Goal: Ask a question

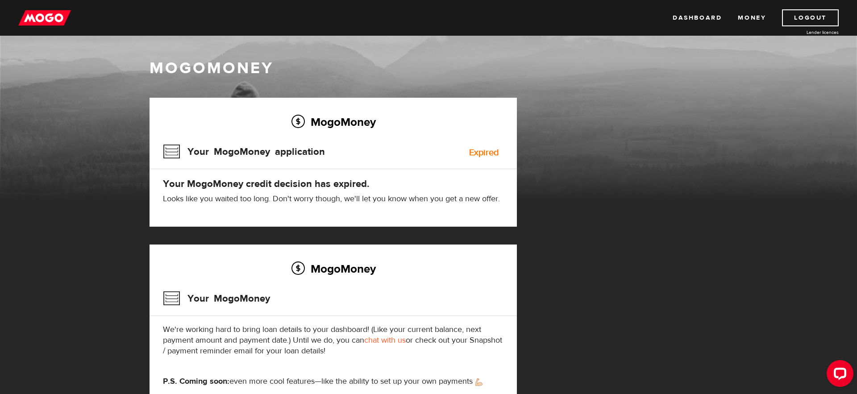
scroll to position [30, 0]
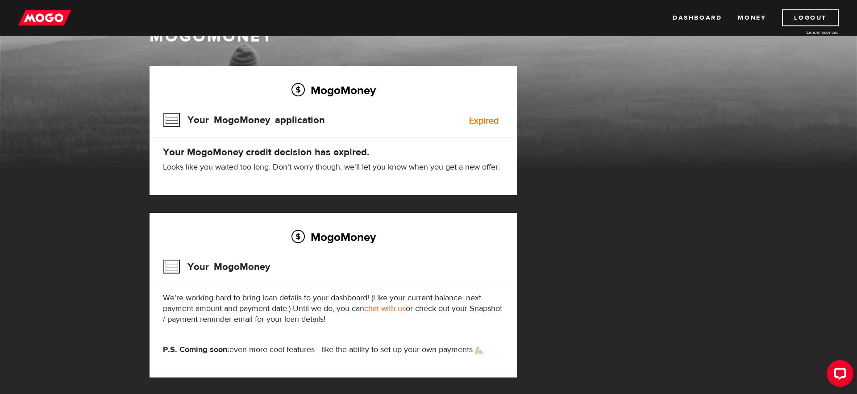
click at [234, 122] on h3 "Your MogoMoney application" at bounding box center [244, 119] width 162 height 23
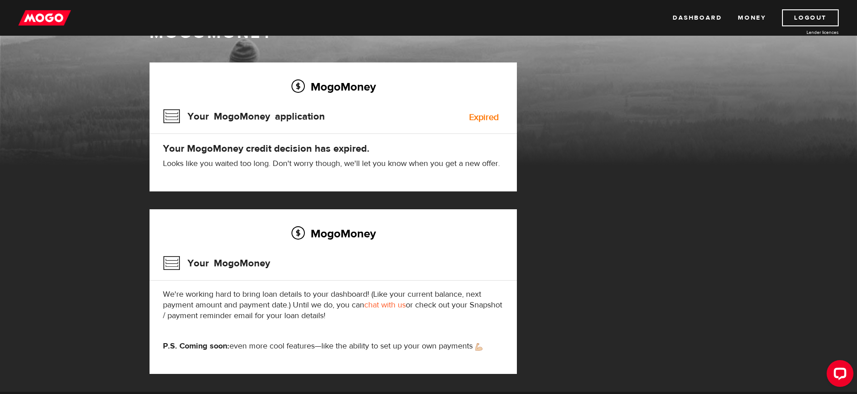
scroll to position [36, 0]
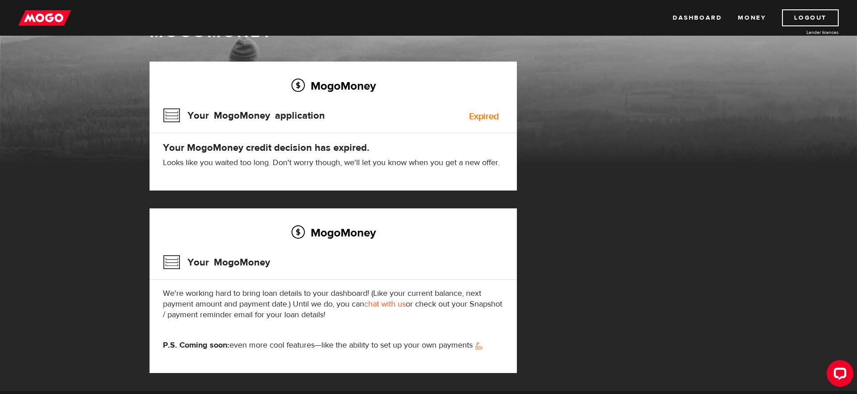
click at [391, 303] on link "chat with us" at bounding box center [385, 304] width 42 height 10
click at [696, 19] on link "Dashboard" at bounding box center [697, 17] width 49 height 17
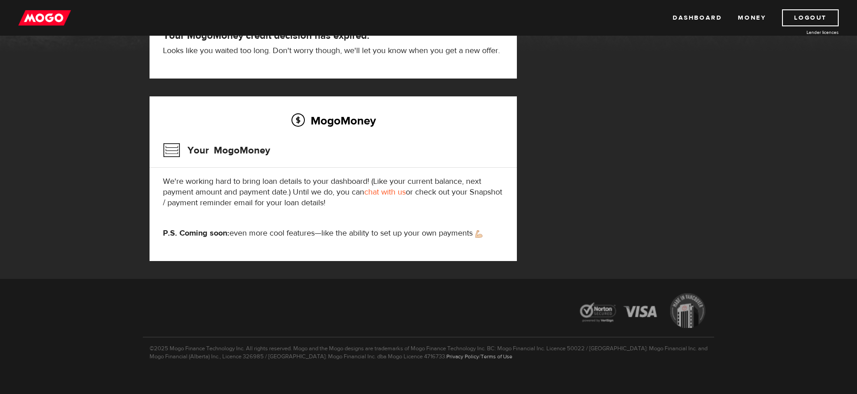
scroll to position [158, 0]
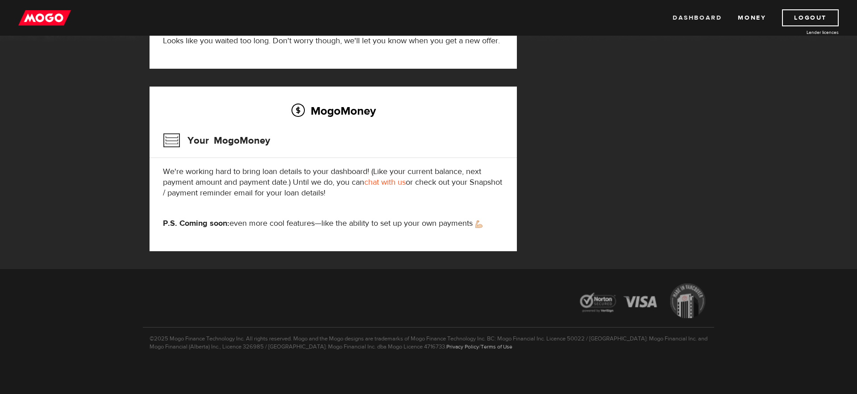
click at [697, 19] on link "Dashboard" at bounding box center [697, 17] width 49 height 17
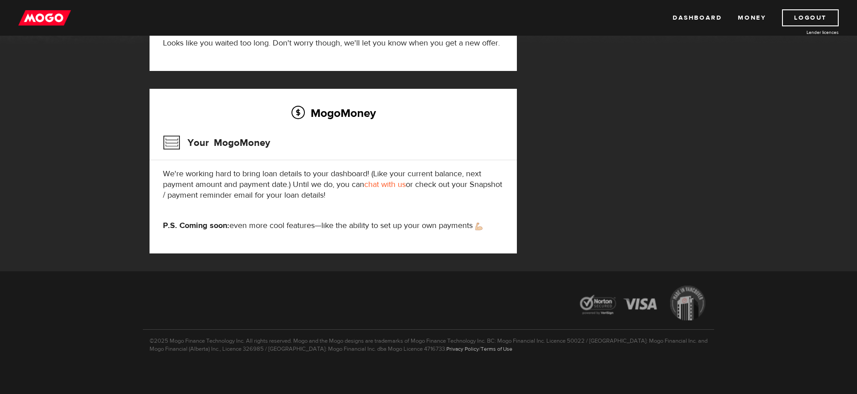
scroll to position [157, 0]
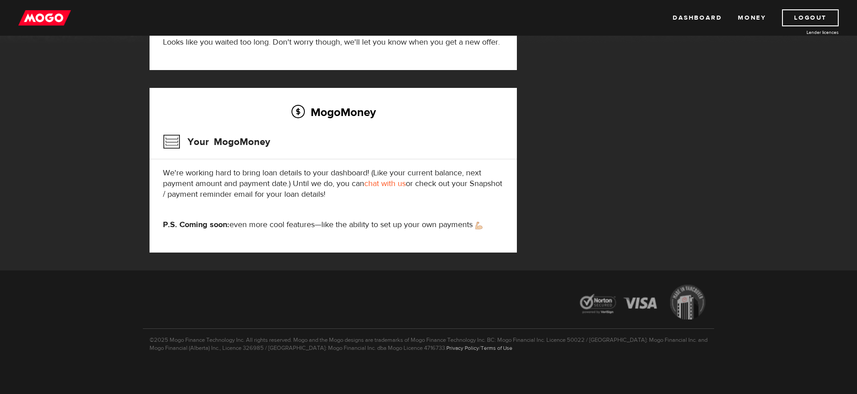
click at [733, 164] on div "MogoMoney MogoMoney Your MogoMoney application Expired Your MogoMoney credit de…" at bounding box center [428, 75] width 857 height 392
